Goal: Task Accomplishment & Management: Manage account settings

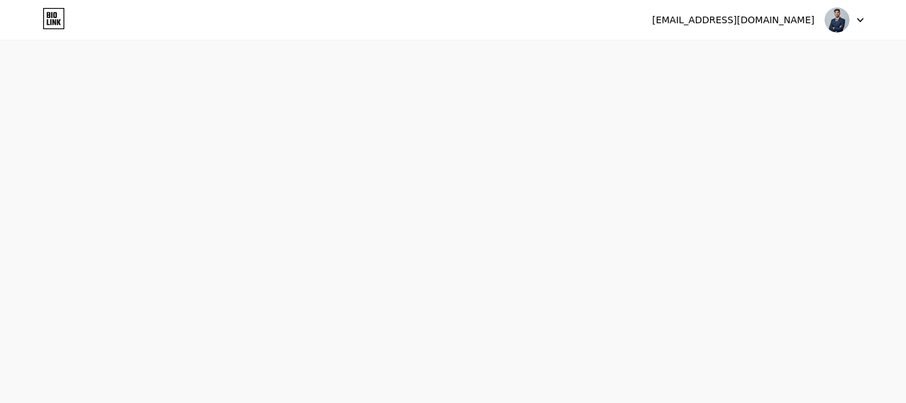
click at [863, 23] on div at bounding box center [844, 20] width 38 height 24
click at [770, 19] on div "[EMAIL_ADDRESS][DOMAIN_NAME]" at bounding box center [733, 20] width 163 height 14
click at [835, 26] on img at bounding box center [837, 19] width 25 height 25
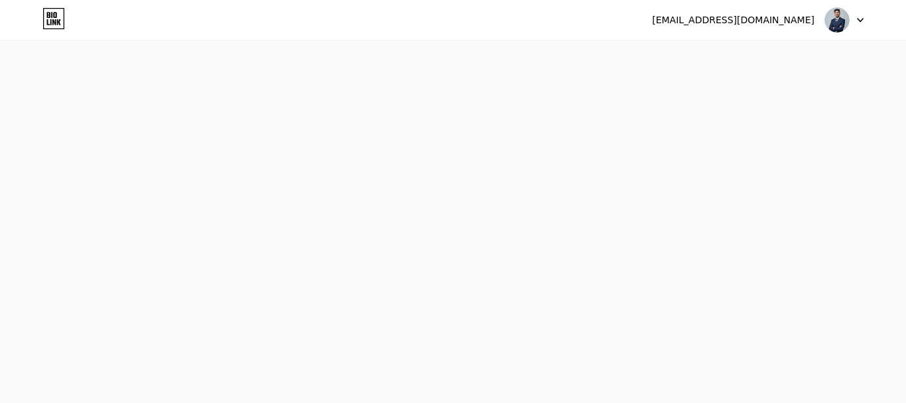
click at [835, 26] on img at bounding box center [837, 19] width 25 height 25
click at [157, 169] on div "[EMAIL_ADDRESS][DOMAIN_NAME] Logout Link Copied Start your 7 day free trial Can…" at bounding box center [453, 201] width 906 height 403
drag, startPoint x: 42, startPoint y: 35, endPoint x: 54, endPoint y: 27, distance: 13.4
click at [43, 35] on div "[EMAIL_ADDRESS][DOMAIN_NAME] Logout" at bounding box center [453, 20] width 906 height 40
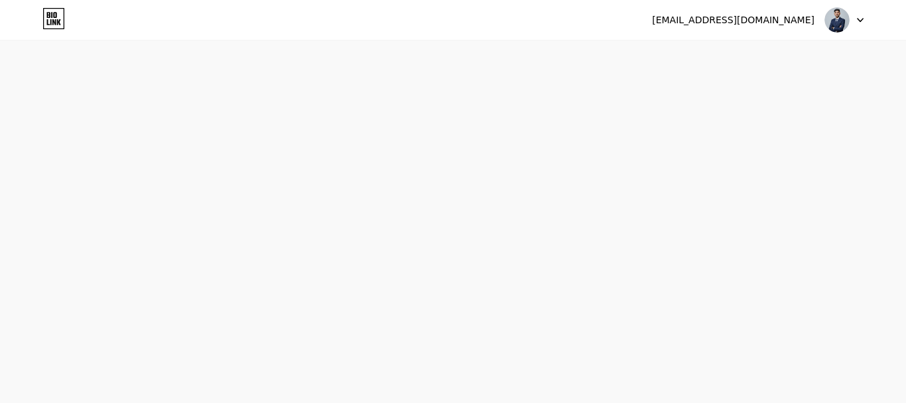
click at [56, 24] on icon at bounding box center [53, 22] width 3 height 6
